Goal: Find specific page/section: Find specific page/section

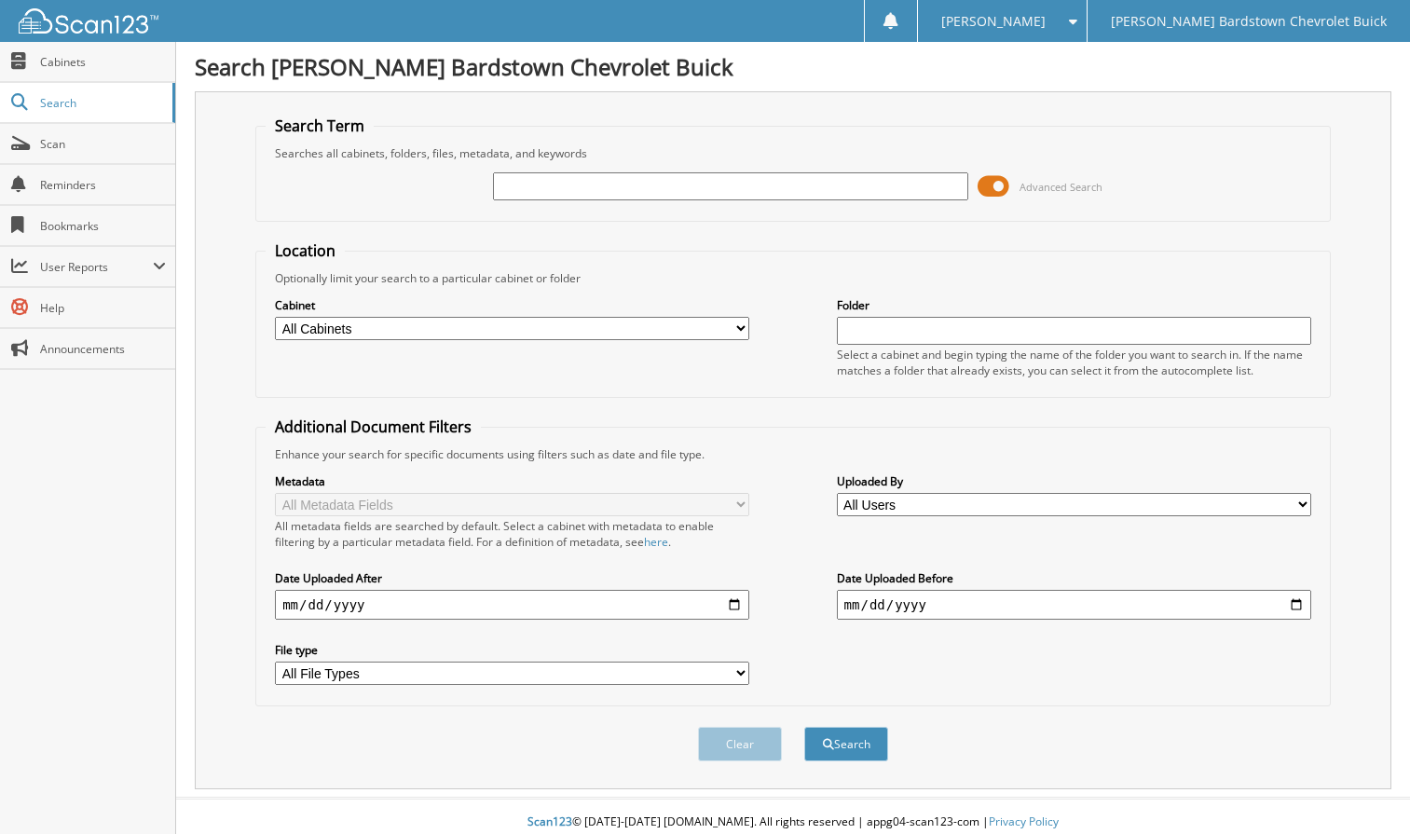
click at [736, 191] on input "text" at bounding box center [730, 186] width 474 height 28
type input "59837"
click at [804, 727] on button "Search" at bounding box center [846, 744] width 84 height 34
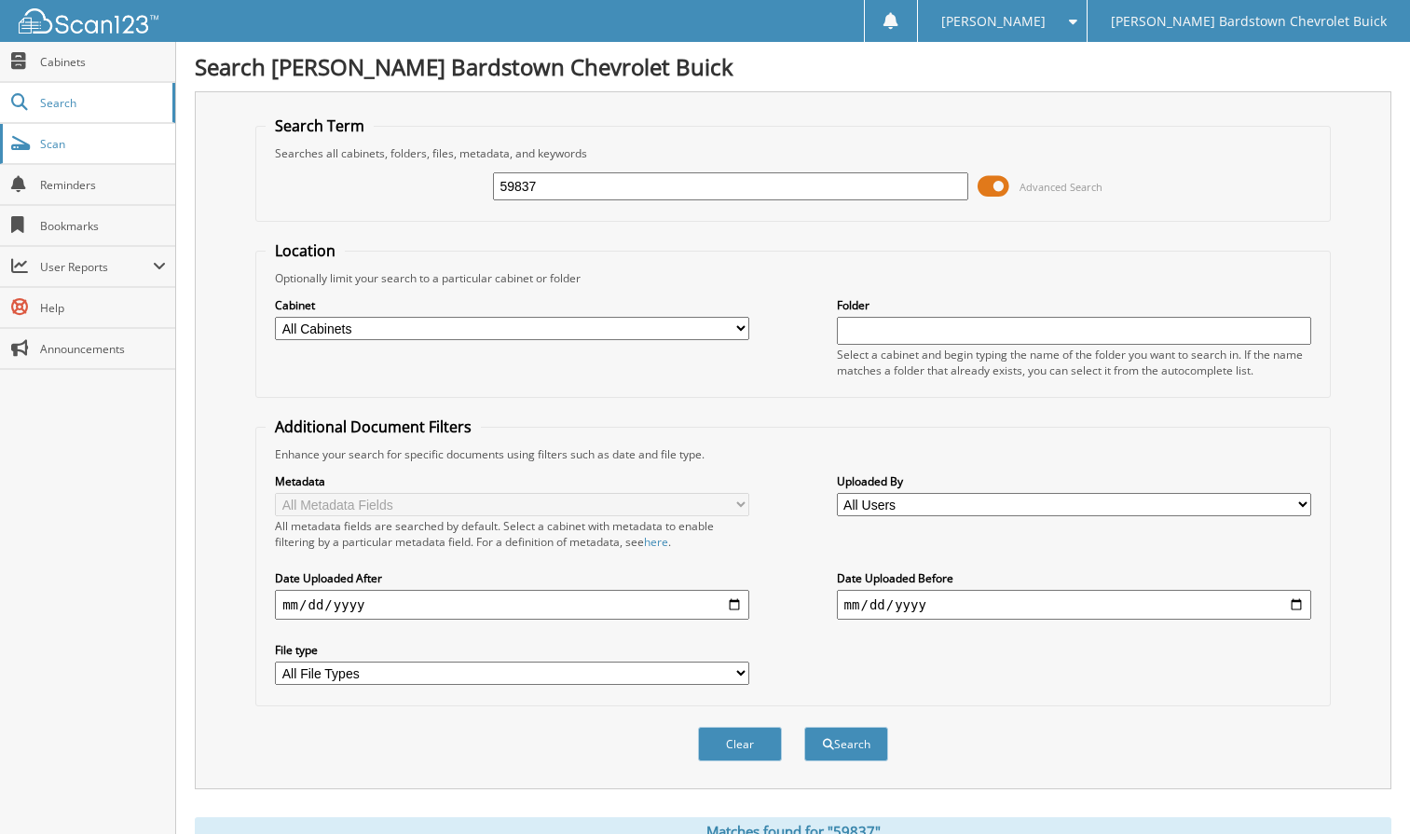
click at [67, 138] on span "Scan" at bounding box center [103, 144] width 126 height 16
